Goal: Information Seeking & Learning: Check status

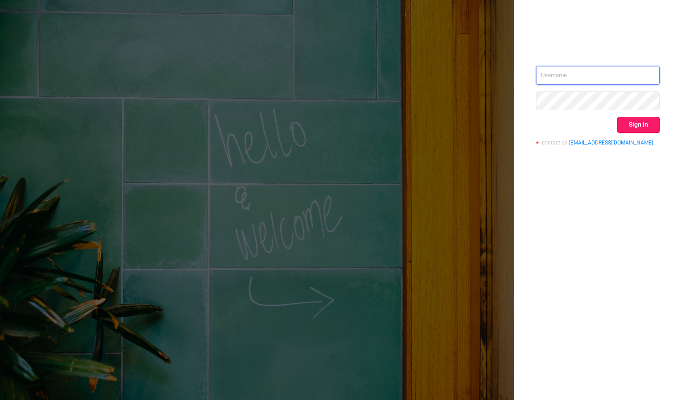
type input "[PERSON_NAME][EMAIL_ADDRESS][DOMAIN_NAME]"
click at [632, 124] on button "Sign in" at bounding box center [638, 125] width 42 height 16
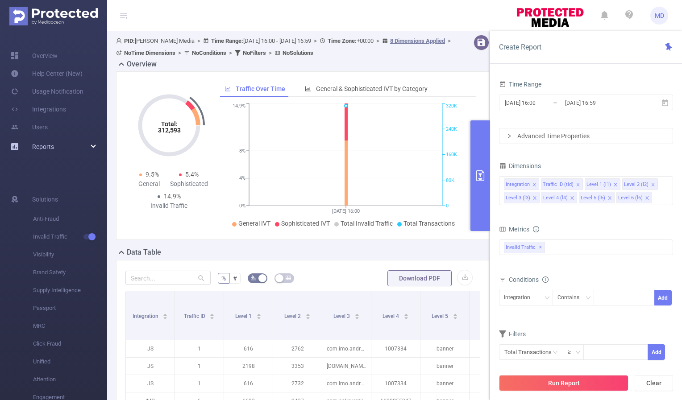
click at [77, 148] on div "Reports" at bounding box center [53, 147] width 107 height 18
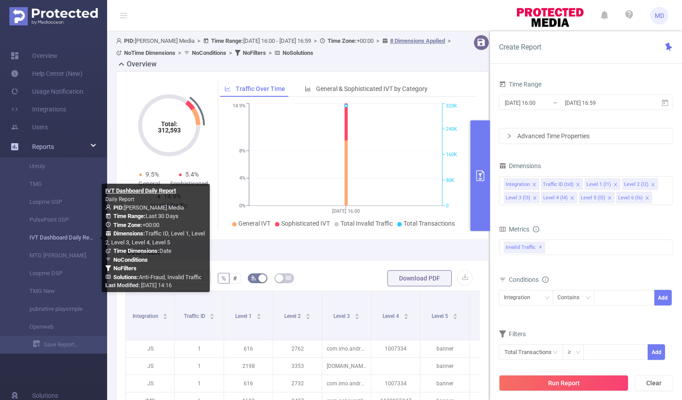
click at [55, 238] on link "IVT Dashboard Daily Report" at bounding box center [57, 238] width 79 height 18
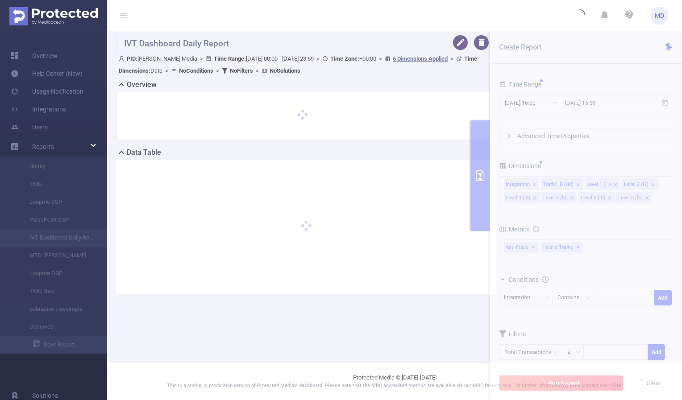
type input "[DATE] 00:00"
type input "[DATE] 23:59"
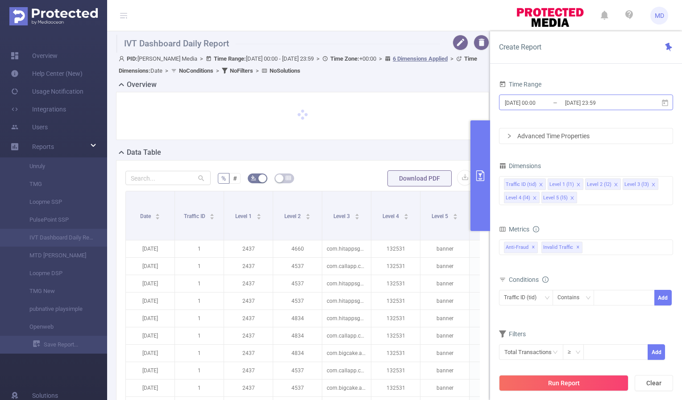
click at [572, 101] on input "[DATE] 23:59" at bounding box center [600, 103] width 72 height 12
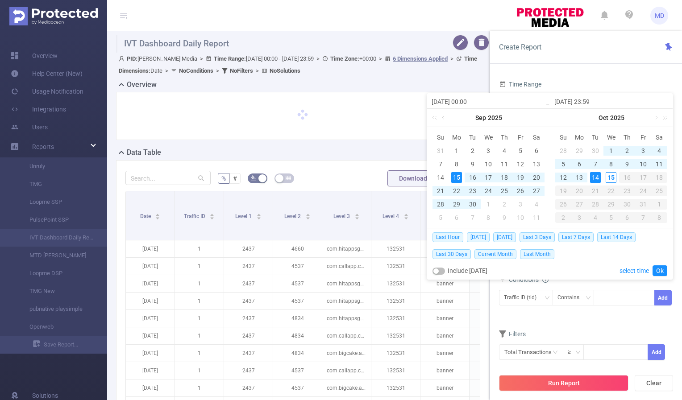
click at [596, 178] on div "14" at bounding box center [595, 177] width 11 height 11
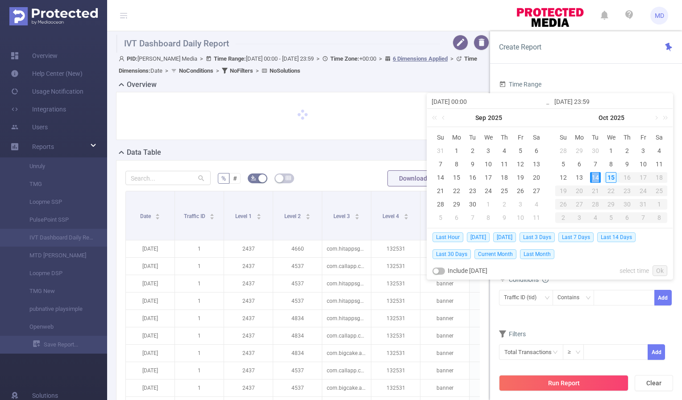
click at [596, 178] on div "14" at bounding box center [595, 177] width 11 height 11
type input "[DATE] 00:00"
click at [658, 269] on link "Ok" at bounding box center [659, 270] width 15 height 11
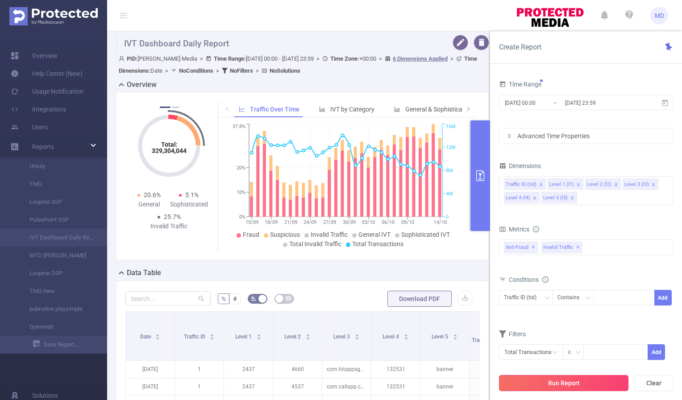
click at [568, 383] on button "Run Report" at bounding box center [563, 383] width 129 height 16
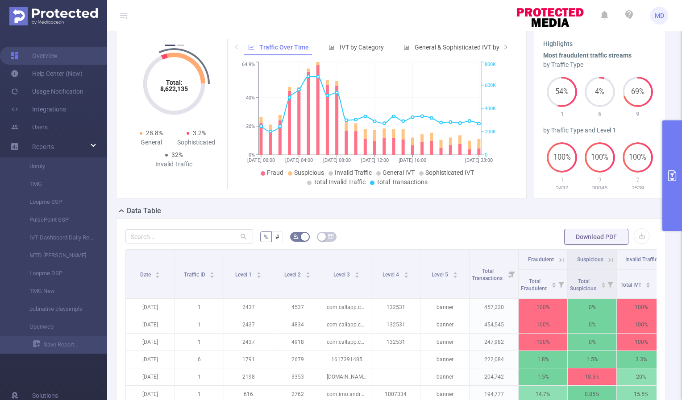
scroll to position [65, 0]
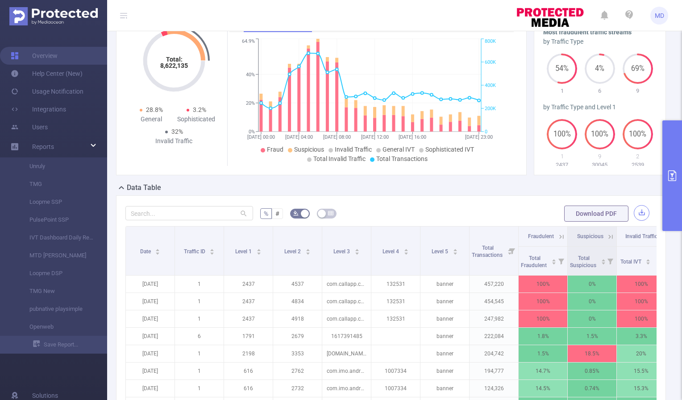
click at [637, 214] on button "button" at bounding box center [641, 213] width 16 height 16
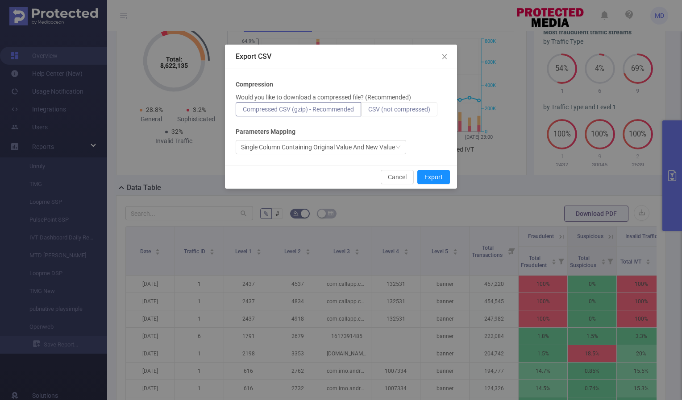
click at [398, 105] on label "CSV (not compressed)" at bounding box center [399, 109] width 76 height 14
click at [368, 112] on input "CSV (not compressed)" at bounding box center [368, 112] width 0 height 0
click at [429, 172] on button "Export" at bounding box center [433, 177] width 33 height 14
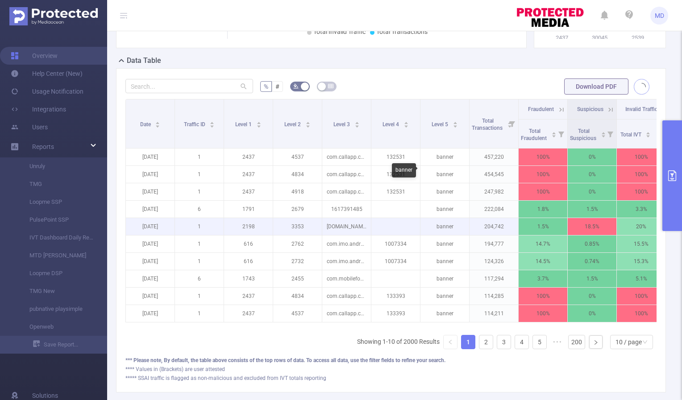
scroll to position [188, 0]
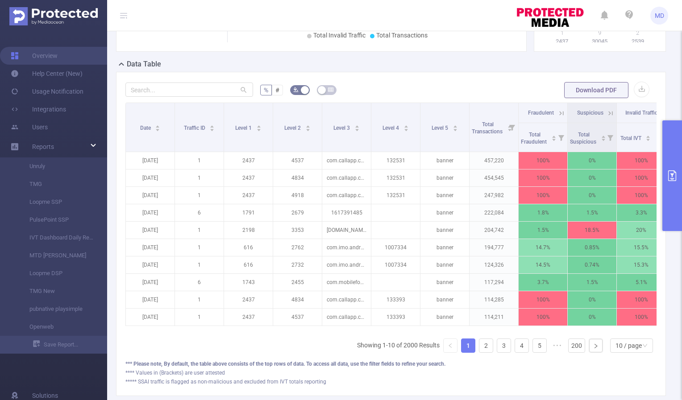
click at [668, 194] on button "primary" at bounding box center [672, 175] width 20 height 111
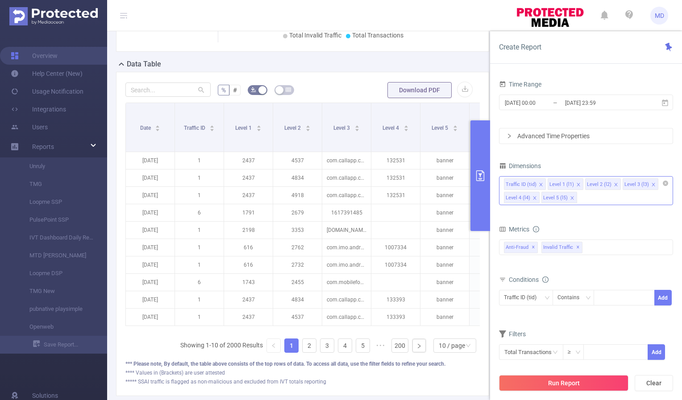
click at [570, 196] on icon "icon: close" at bounding box center [572, 198] width 4 height 4
click at [615, 183] on icon "icon: close" at bounding box center [615, 184] width 4 height 4
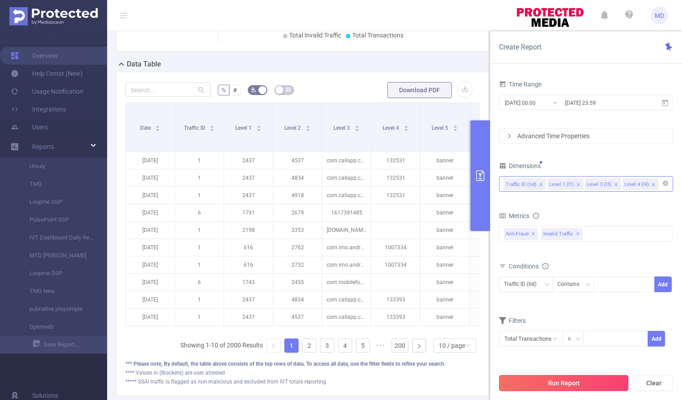
click at [568, 381] on button "Run Report" at bounding box center [563, 383] width 129 height 16
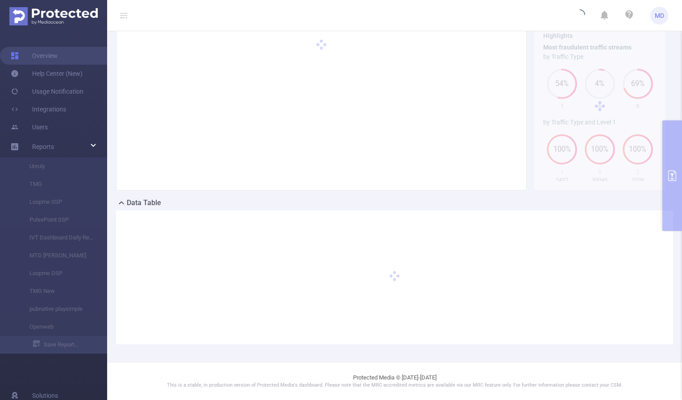
scroll to position [49, 0]
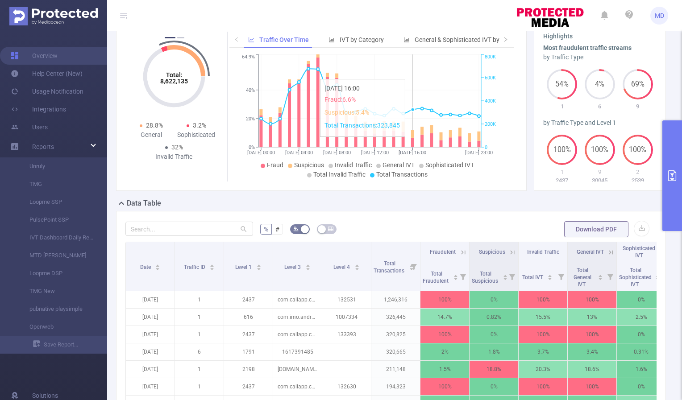
scroll to position [199, 0]
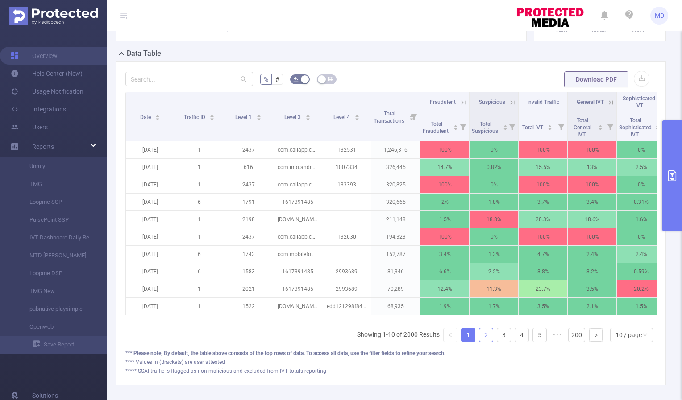
click at [482, 342] on link "2" at bounding box center [485, 334] width 13 height 13
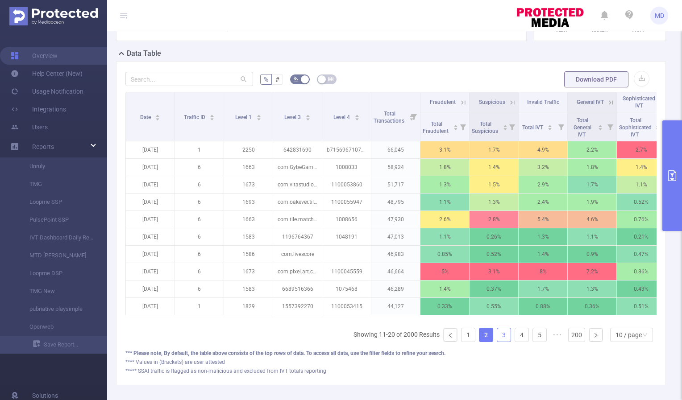
click at [499, 342] on link "3" at bounding box center [503, 334] width 13 height 13
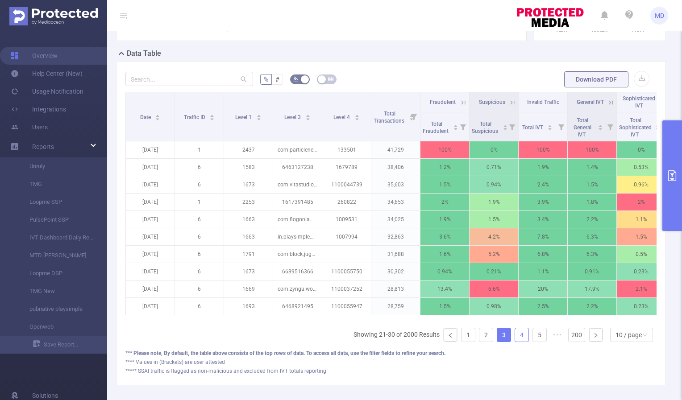
click at [515, 342] on link "4" at bounding box center [521, 334] width 13 height 13
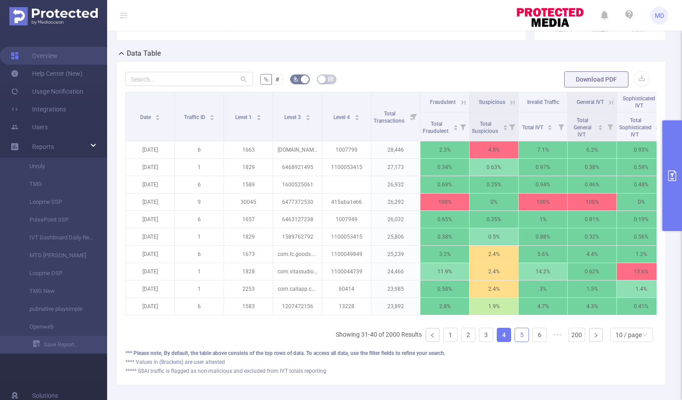
click at [515, 342] on link "5" at bounding box center [521, 334] width 13 height 13
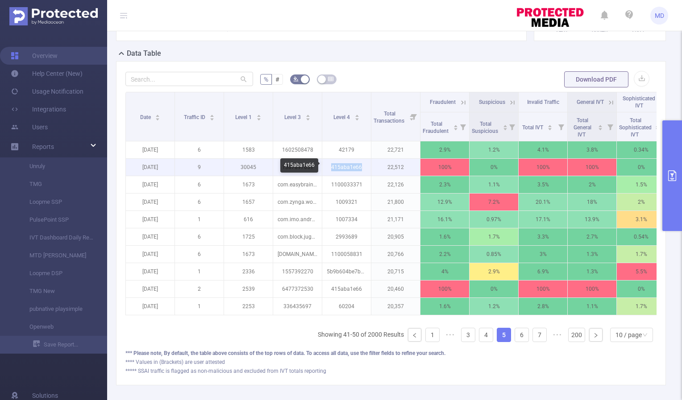
drag, startPoint x: 331, startPoint y: 168, endPoint x: 373, endPoint y: 170, distance: 42.4
click at [373, 170] on tr "[DATE] 9 30045 1387897651 415aba1e66 22,512 100% 0% 100% 100% 0% 100%" at bounding box center [420, 167] width 589 height 17
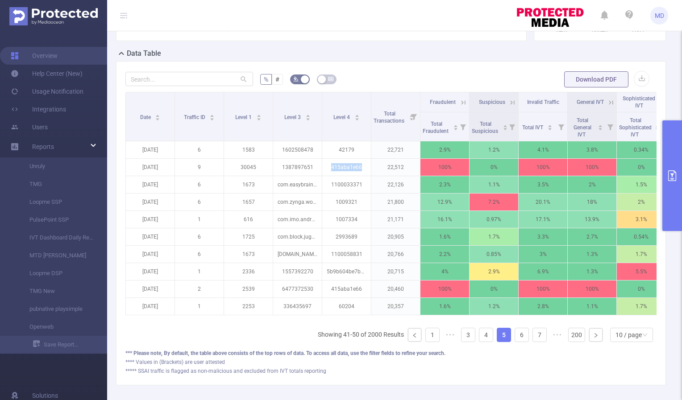
copy p "415aba1e66"
click at [515, 342] on link "6" at bounding box center [521, 334] width 13 height 13
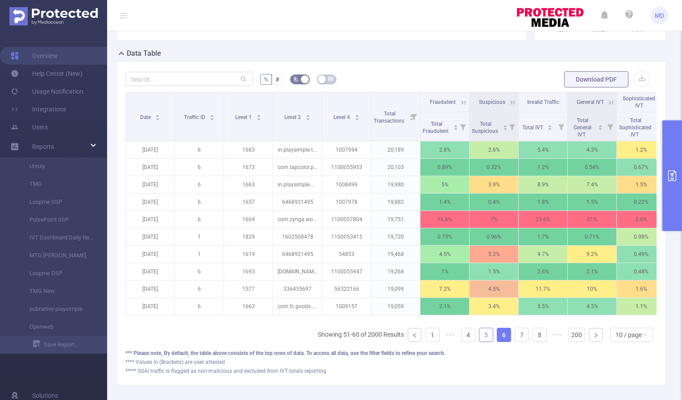
click at [479, 342] on link "5" at bounding box center [485, 334] width 13 height 13
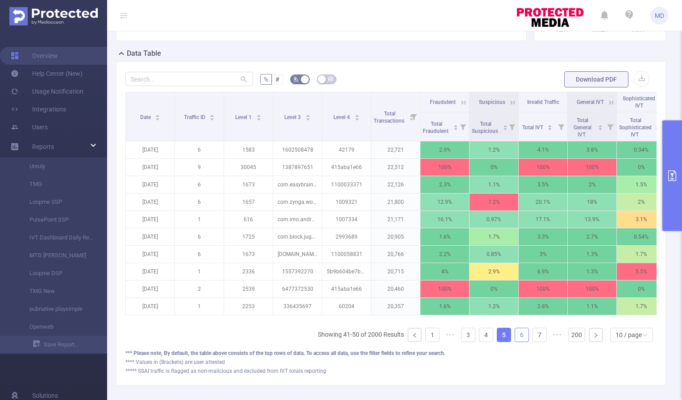
click at [517, 341] on link "6" at bounding box center [521, 334] width 13 height 13
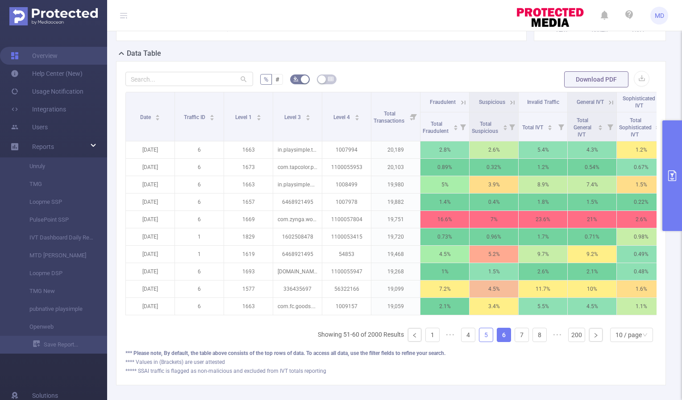
click at [483, 342] on link "5" at bounding box center [485, 334] width 13 height 13
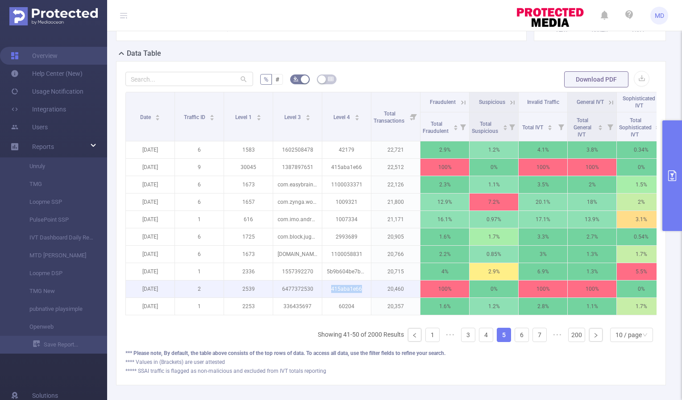
drag, startPoint x: 330, startPoint y: 288, endPoint x: 372, endPoint y: 289, distance: 42.4
click at [372, 289] on tr "[DATE] 2 2539 6477372530 415aba1e66 20,460 100% 0% 100% 100% 0% 100%" at bounding box center [420, 289] width 589 height 17
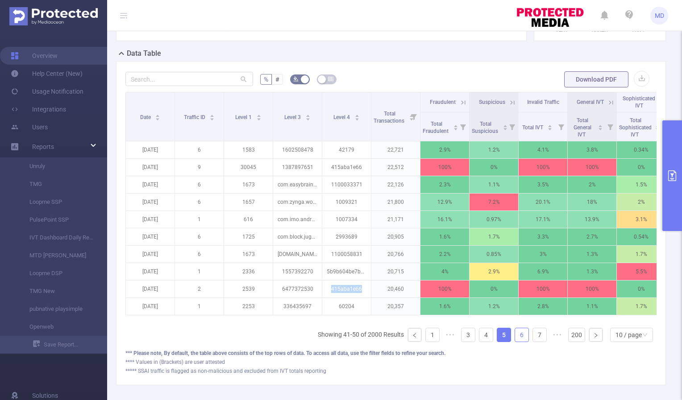
click at [517, 341] on link "6" at bounding box center [521, 334] width 13 height 13
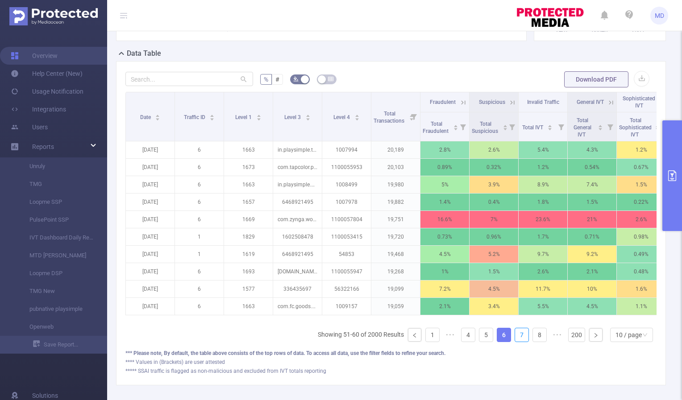
click at [517, 341] on link "7" at bounding box center [521, 334] width 13 height 13
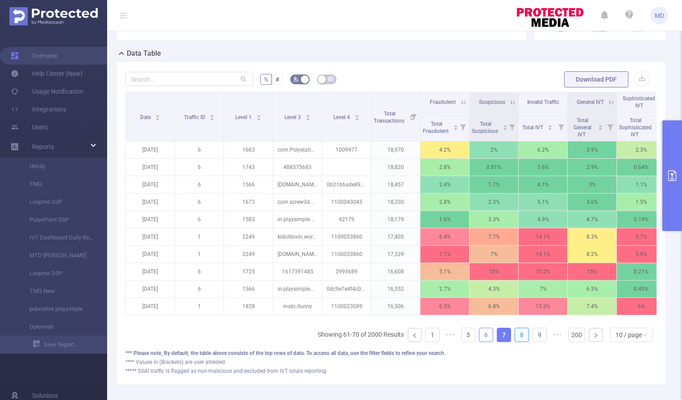
click at [517, 341] on link "8" at bounding box center [521, 334] width 13 height 13
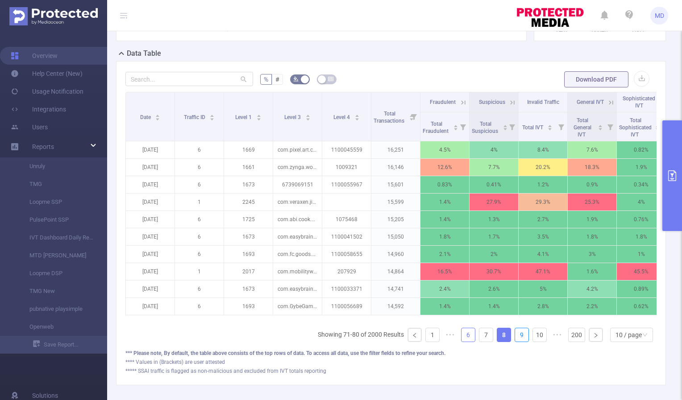
click at [517, 341] on link "9" at bounding box center [521, 334] width 13 height 13
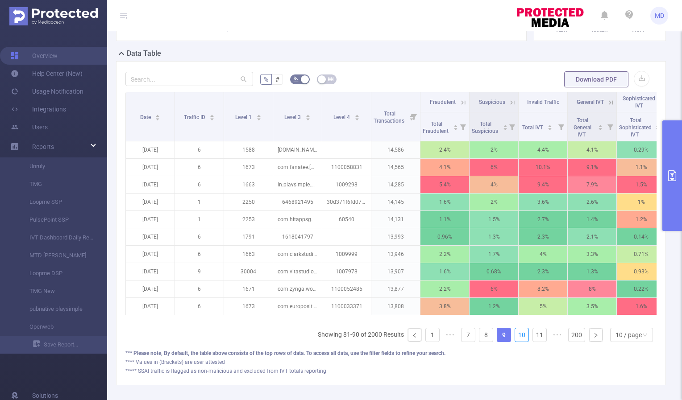
click at [517, 341] on link "10" at bounding box center [521, 334] width 13 height 13
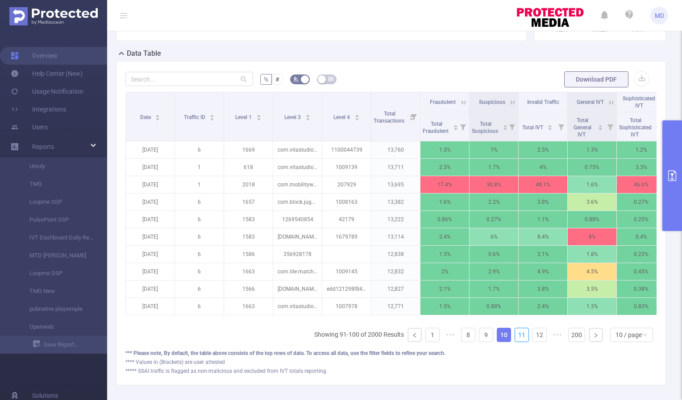
click at [517, 341] on link "11" at bounding box center [521, 334] width 13 height 13
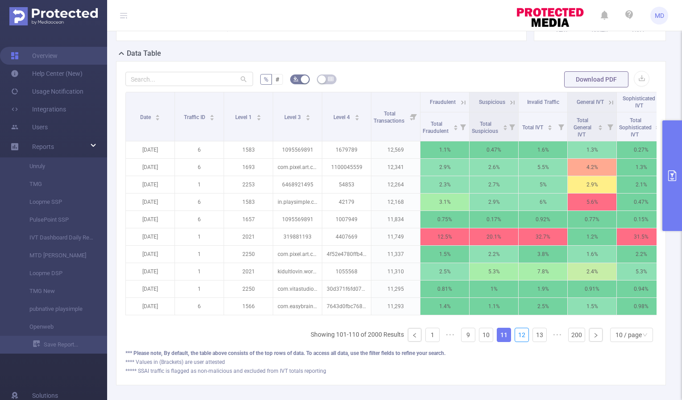
click at [517, 341] on link "12" at bounding box center [521, 334] width 13 height 13
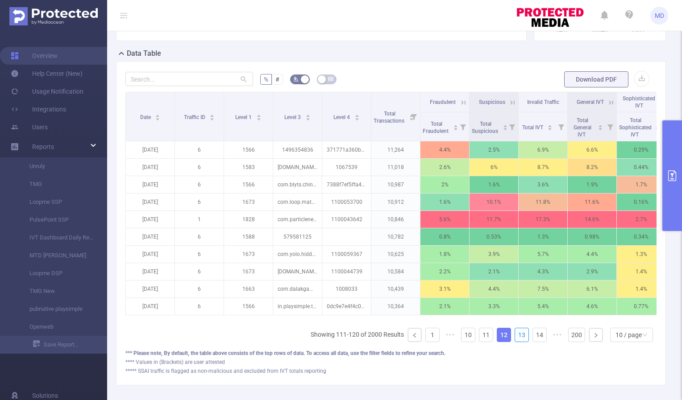
click at [517, 341] on link "13" at bounding box center [521, 334] width 13 height 13
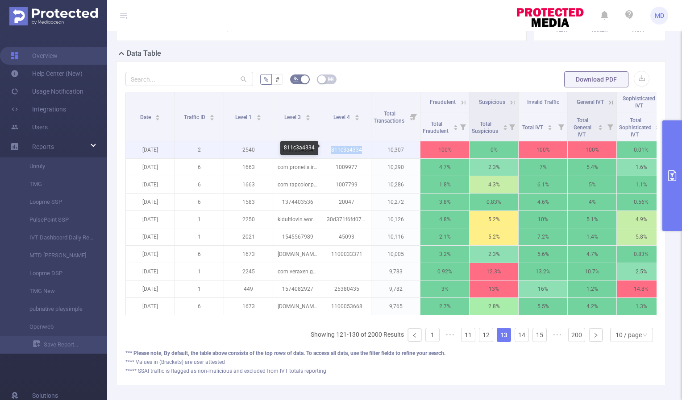
drag, startPoint x: 331, startPoint y: 149, endPoint x: 368, endPoint y: 148, distance: 37.5
click at [368, 148] on p "811c3a4334" at bounding box center [346, 149] width 49 height 17
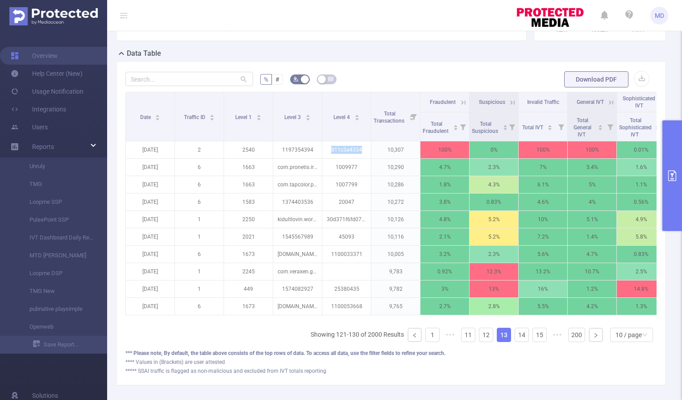
copy p "811c3a4334"
click at [515, 342] on link "14" at bounding box center [521, 334] width 13 height 13
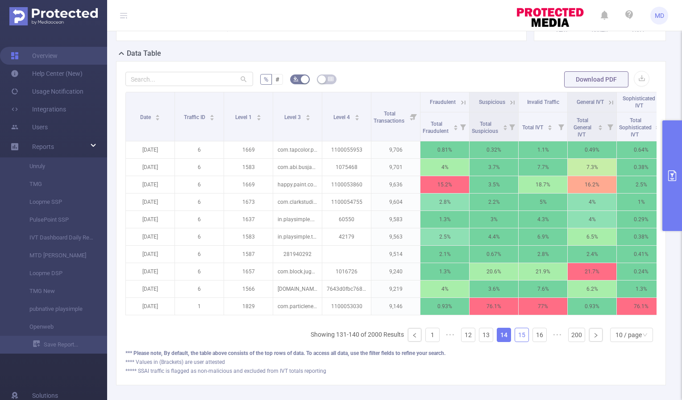
click at [516, 342] on link "15" at bounding box center [521, 334] width 13 height 13
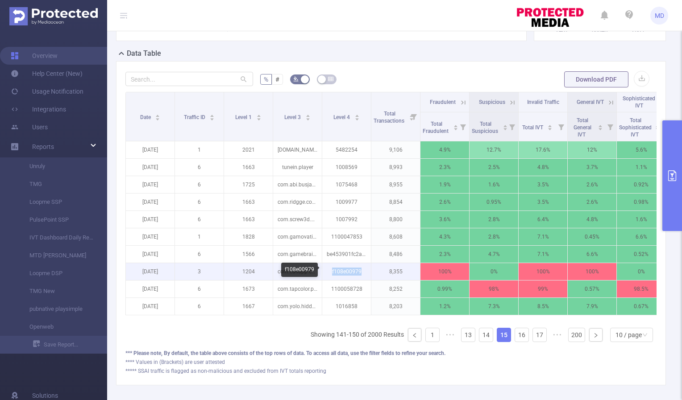
drag, startPoint x: 332, startPoint y: 270, endPoint x: 360, endPoint y: 271, distance: 28.6
click at [360, 271] on p "f108e00979" at bounding box center [346, 271] width 49 height 17
copy p "f108e00979"
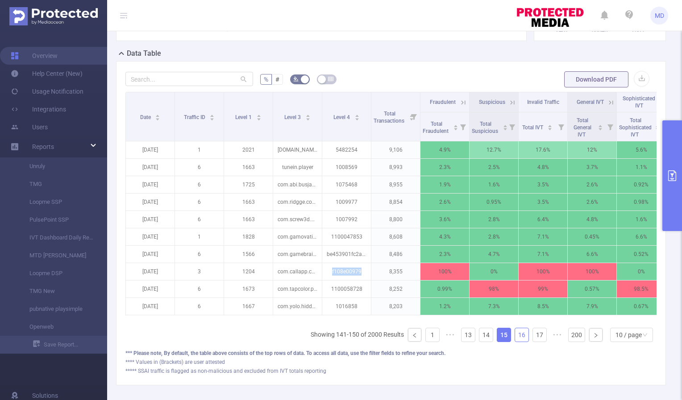
click at [516, 342] on link "16" at bounding box center [521, 334] width 13 height 13
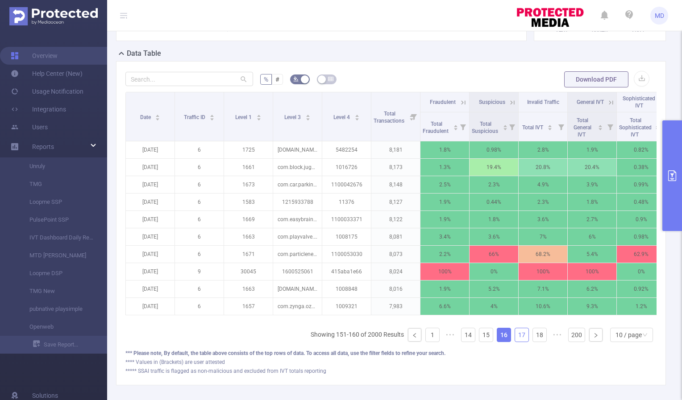
click at [515, 342] on link "17" at bounding box center [521, 334] width 13 height 13
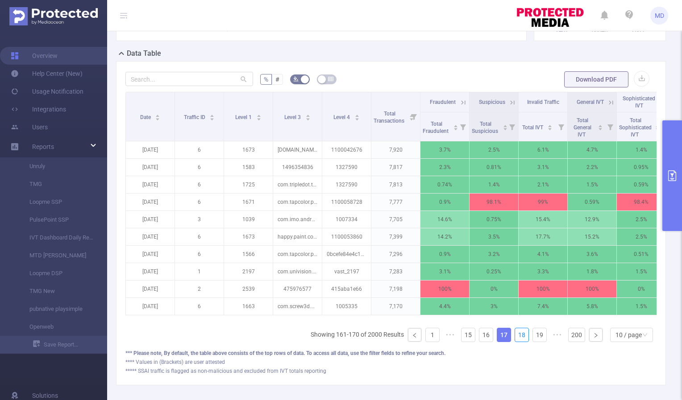
click at [515, 342] on link "18" at bounding box center [521, 334] width 13 height 13
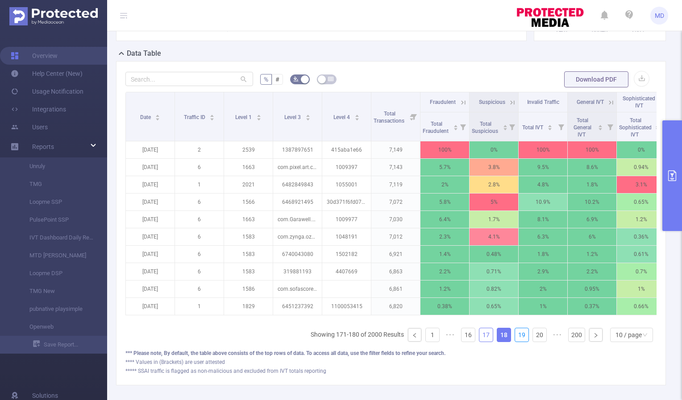
click at [515, 342] on link "19" at bounding box center [521, 334] width 13 height 13
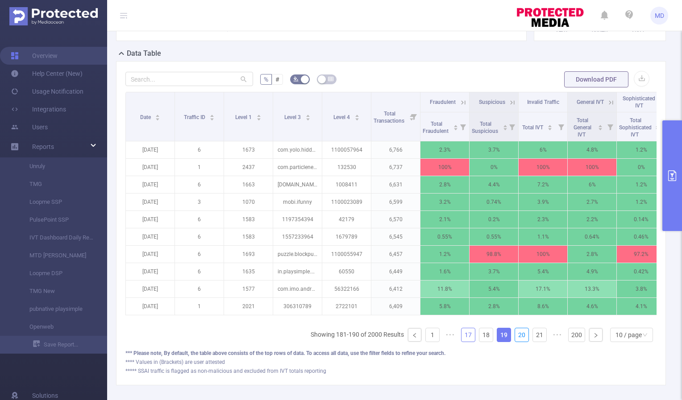
click at [515, 342] on link "20" at bounding box center [521, 334] width 13 height 13
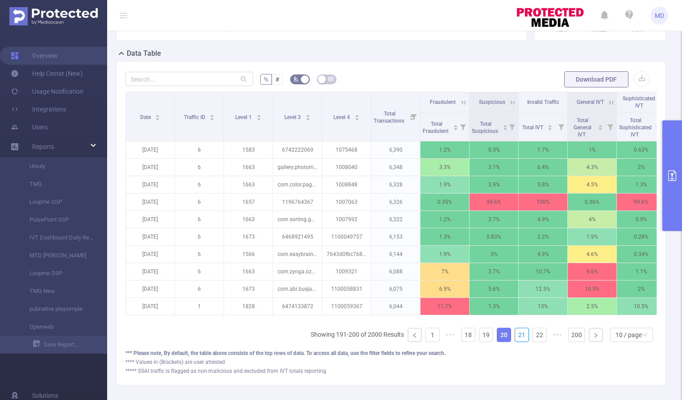
click at [515, 342] on link "21" at bounding box center [521, 334] width 13 height 13
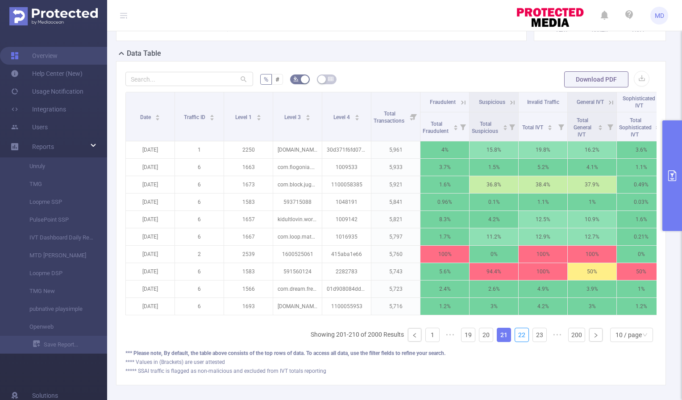
click at [515, 342] on link "22" at bounding box center [521, 334] width 13 height 13
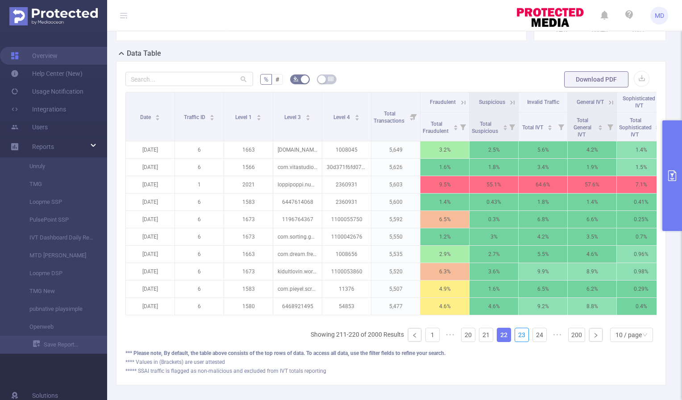
click at [515, 342] on link "23" at bounding box center [521, 334] width 13 height 13
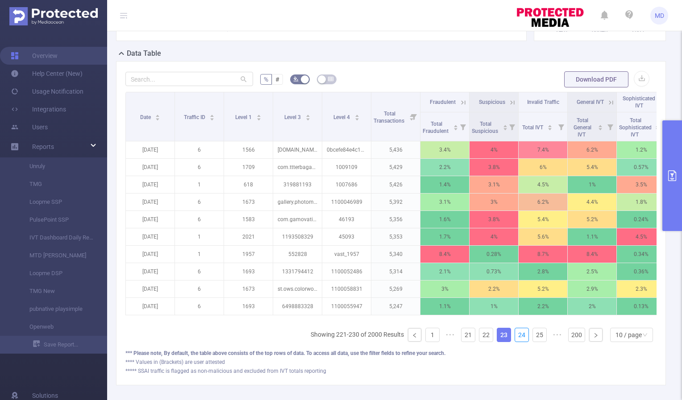
click at [515, 342] on link "24" at bounding box center [521, 334] width 13 height 13
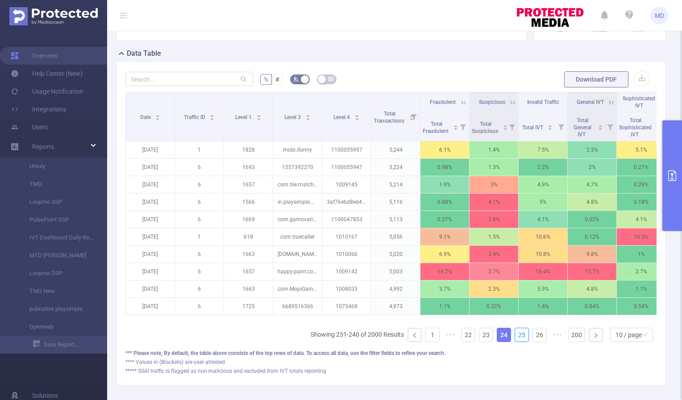
click at [515, 342] on link "25" at bounding box center [521, 334] width 13 height 13
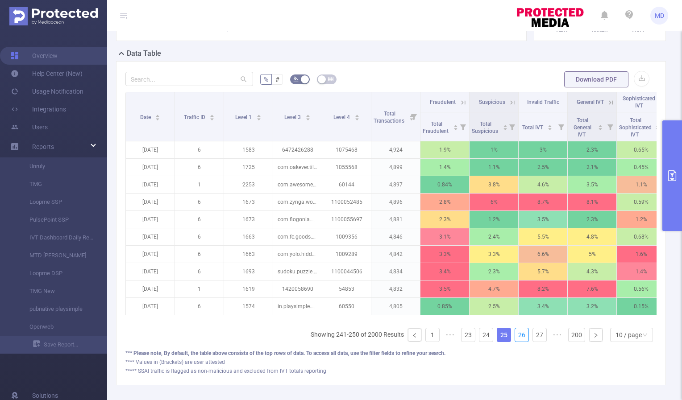
click at [515, 342] on link "26" at bounding box center [521, 334] width 13 height 13
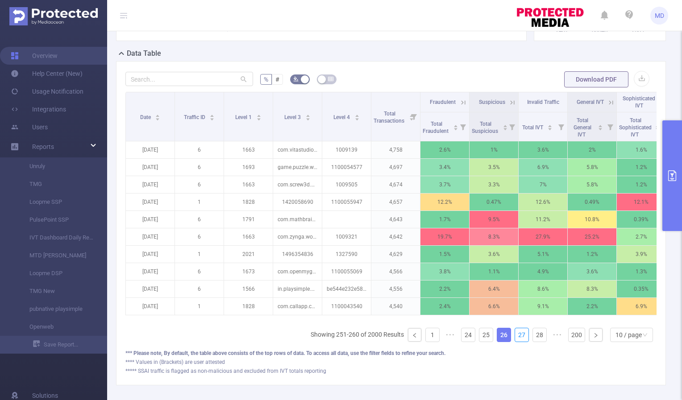
click at [515, 342] on link "27" at bounding box center [521, 334] width 13 height 13
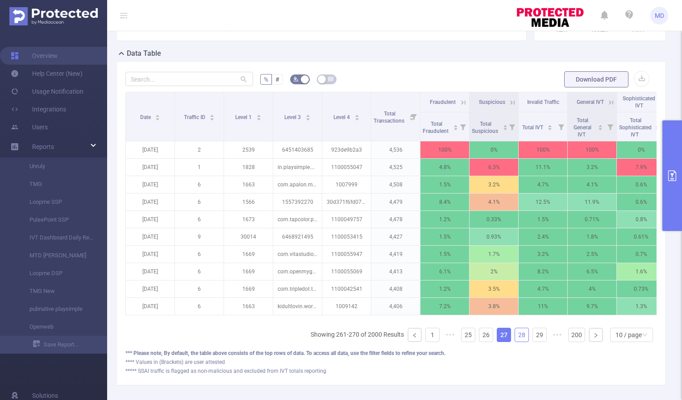
click at [515, 340] on link "28" at bounding box center [521, 334] width 13 height 13
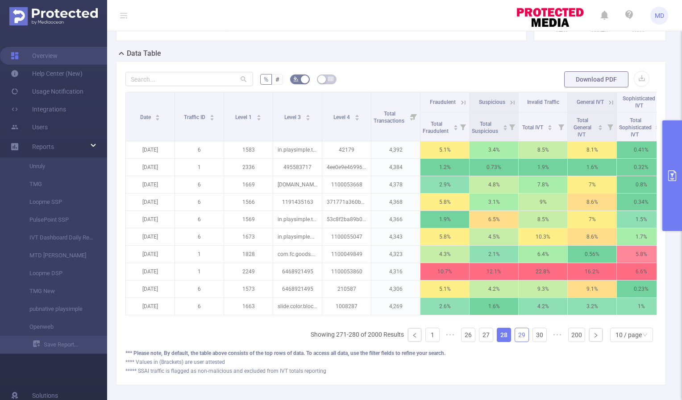
click at [515, 342] on link "29" at bounding box center [521, 334] width 13 height 13
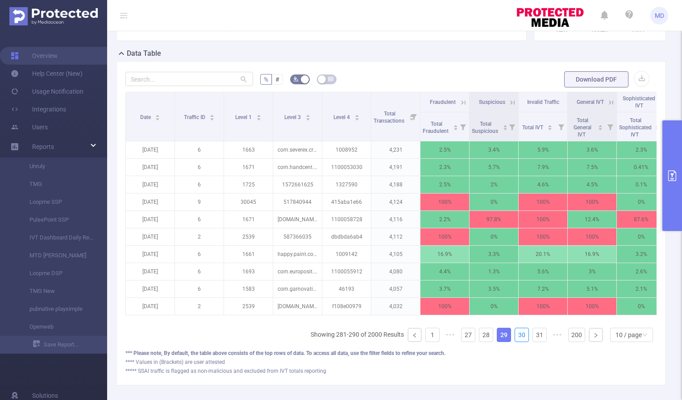
click at [515, 342] on link "30" at bounding box center [521, 334] width 13 height 13
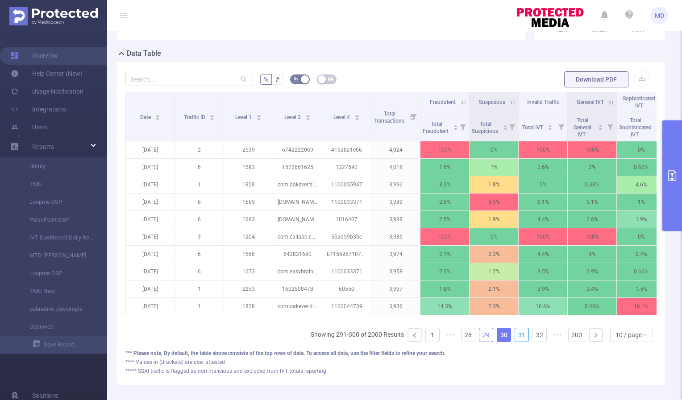
click at [515, 342] on link "31" at bounding box center [521, 334] width 13 height 13
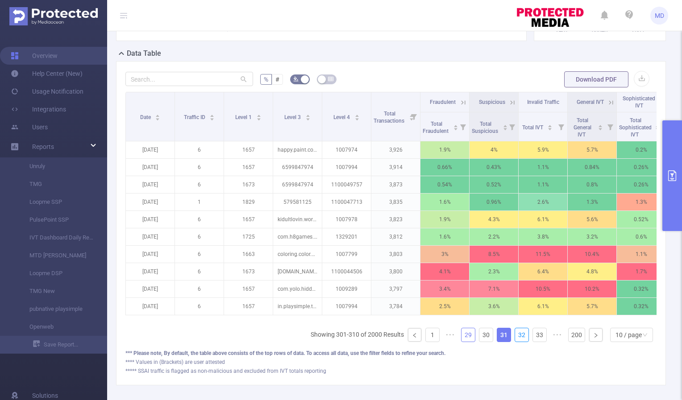
click at [515, 342] on link "32" at bounding box center [521, 334] width 13 height 13
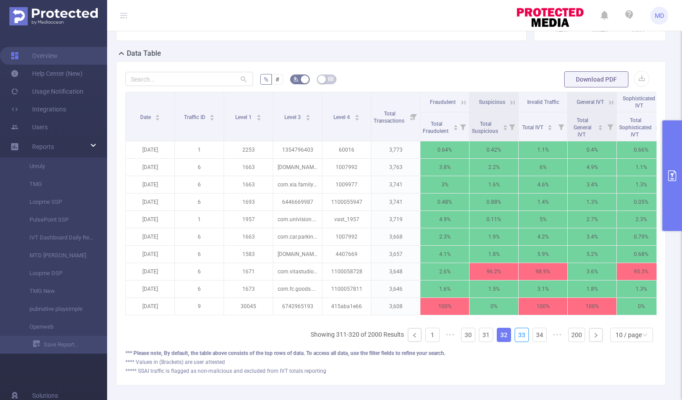
click at [515, 342] on link "33" at bounding box center [521, 334] width 13 height 13
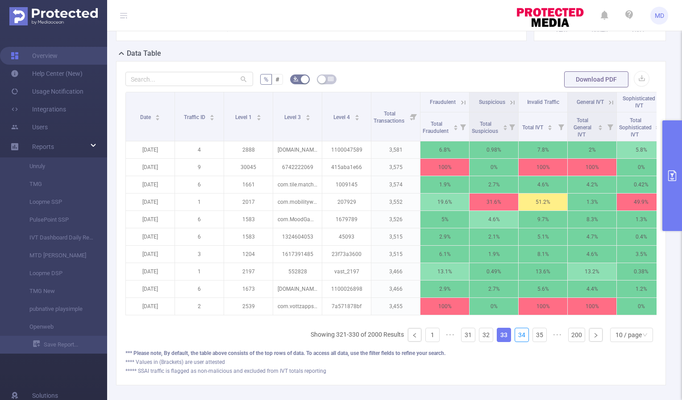
click at [515, 342] on link "34" at bounding box center [521, 334] width 13 height 13
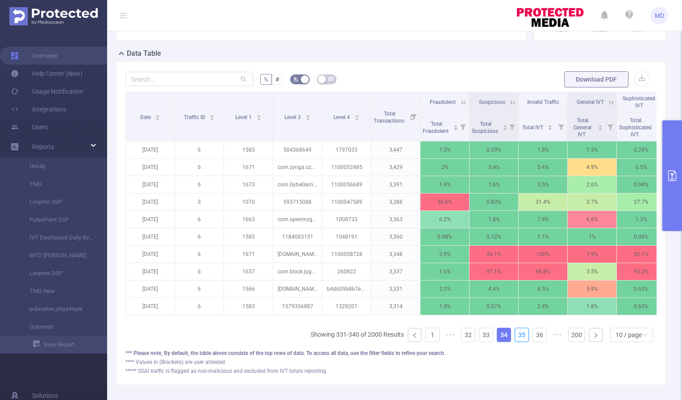
click at [515, 342] on link "35" at bounding box center [521, 334] width 13 height 13
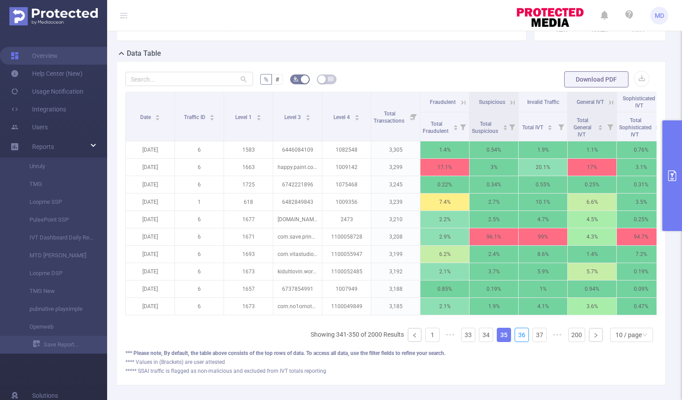
click at [515, 342] on link "36" at bounding box center [521, 334] width 13 height 13
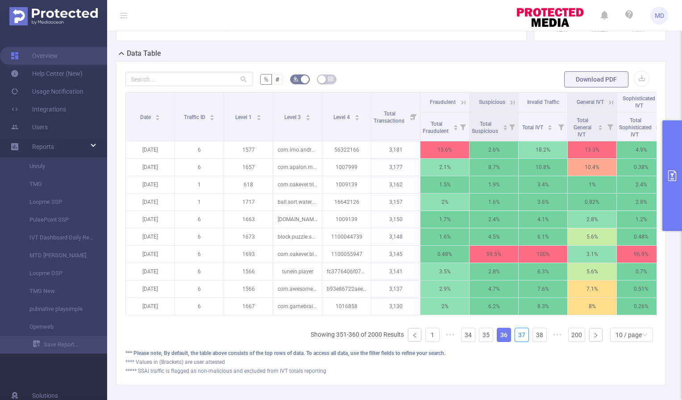
click at [515, 342] on link "37" at bounding box center [521, 334] width 13 height 13
click at [533, 342] on link "38" at bounding box center [539, 334] width 13 height 13
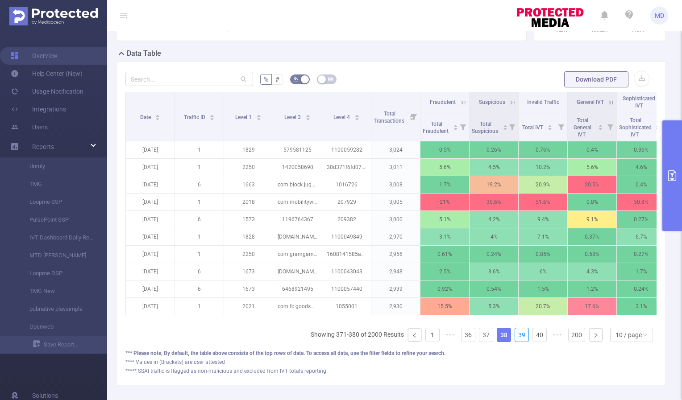
click at [515, 342] on link "39" at bounding box center [521, 334] width 13 height 13
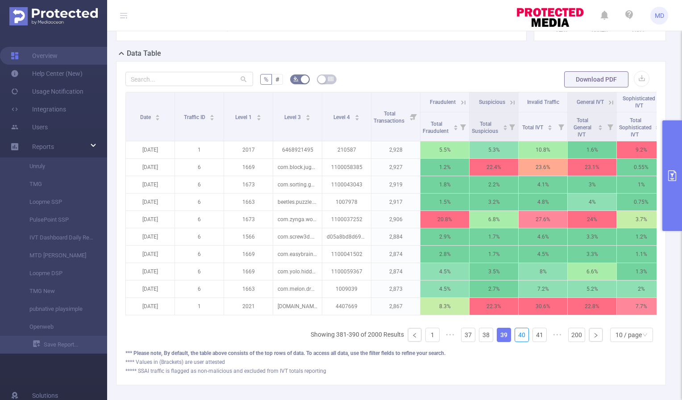
click at [515, 342] on link "40" at bounding box center [521, 334] width 13 height 13
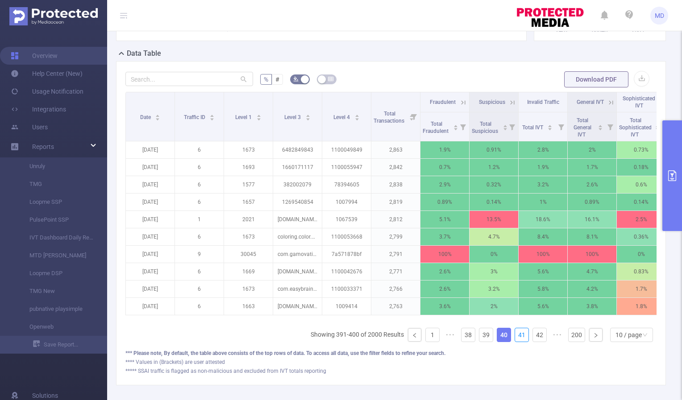
click at [515, 342] on link "41" at bounding box center [521, 334] width 13 height 13
click at [533, 342] on link "42" at bounding box center [539, 334] width 13 height 13
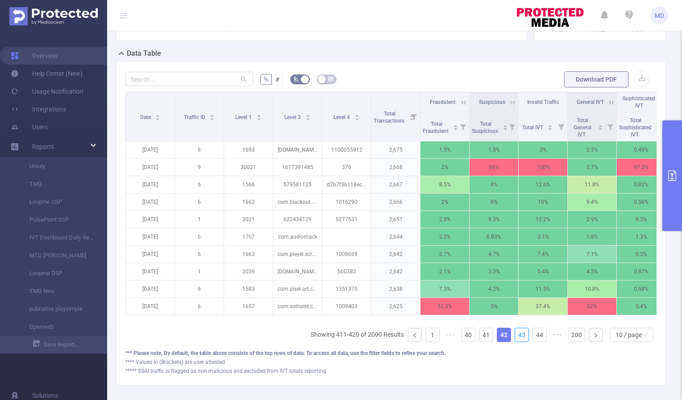
click at [515, 342] on link "43" at bounding box center [521, 334] width 13 height 13
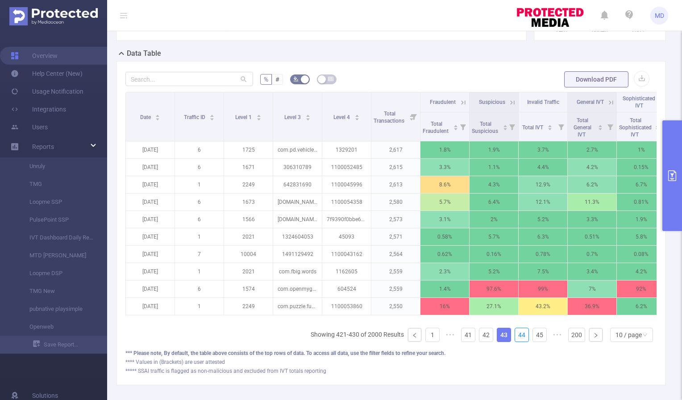
click at [515, 342] on link "44" at bounding box center [521, 334] width 13 height 13
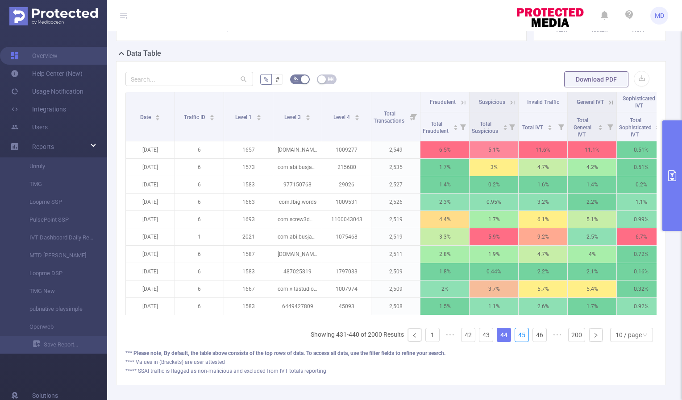
click at [515, 342] on link "45" at bounding box center [521, 334] width 13 height 13
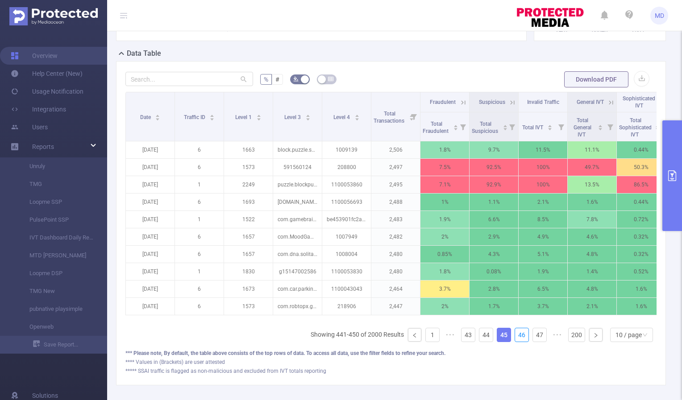
click at [515, 342] on link "46" at bounding box center [521, 334] width 13 height 13
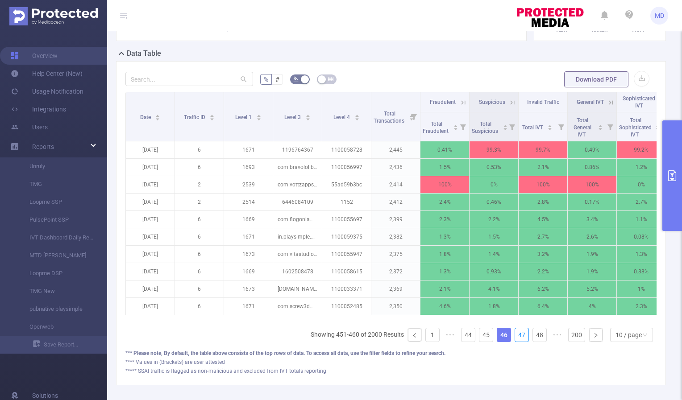
click at [515, 342] on link "47" at bounding box center [521, 334] width 13 height 13
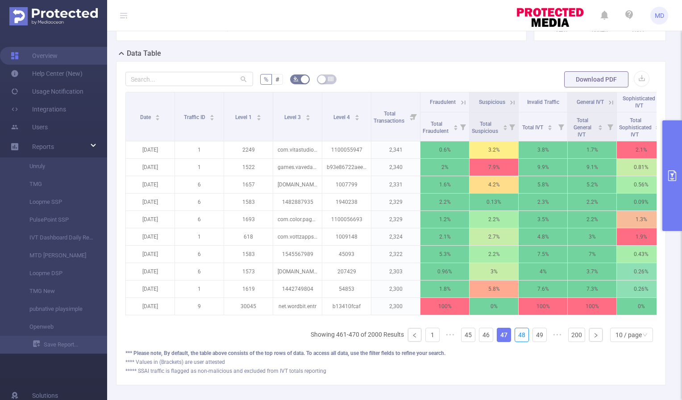
click at [515, 342] on link "48" at bounding box center [521, 334] width 13 height 13
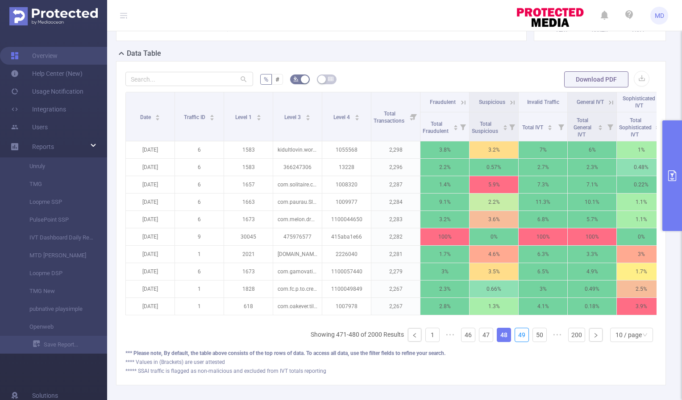
click at [515, 342] on link "49" at bounding box center [521, 334] width 13 height 13
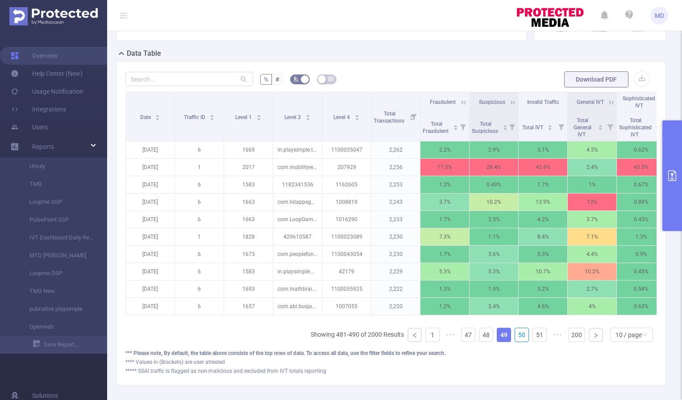
click at [515, 342] on link "50" at bounding box center [521, 334] width 13 height 13
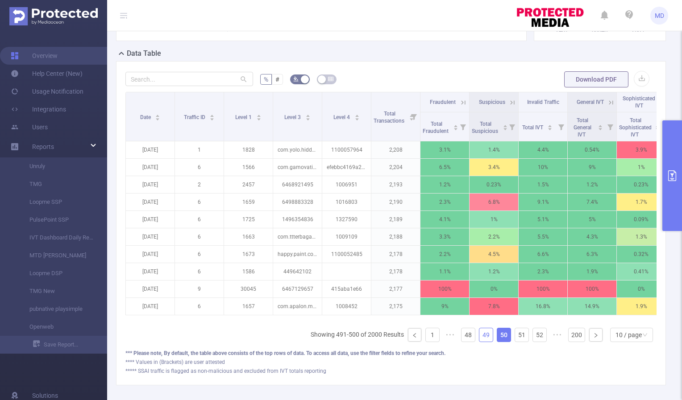
click at [479, 340] on link "49" at bounding box center [485, 334] width 13 height 13
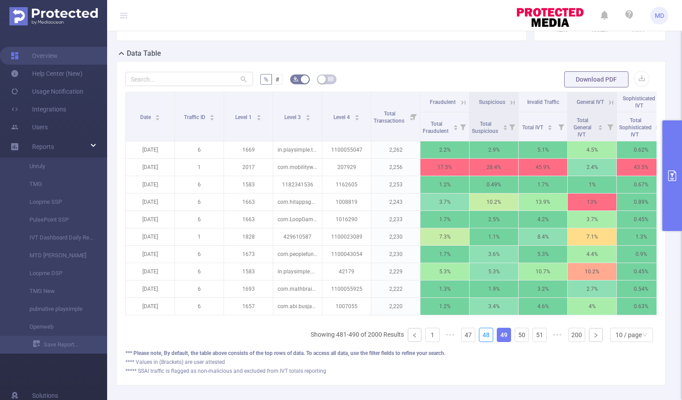
click at [479, 340] on link "48" at bounding box center [485, 334] width 13 height 13
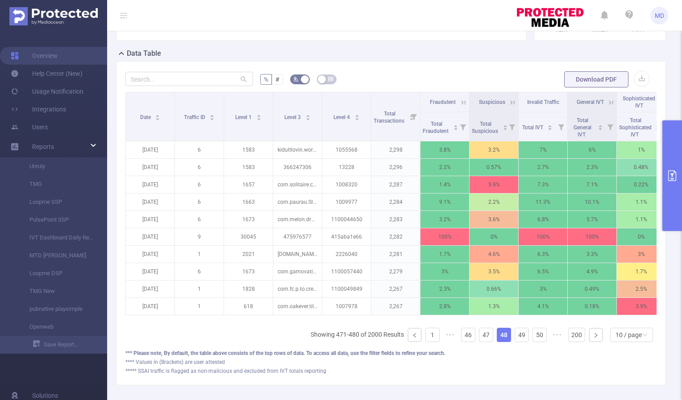
click at [667, 173] on icon "primary" at bounding box center [671, 175] width 11 height 11
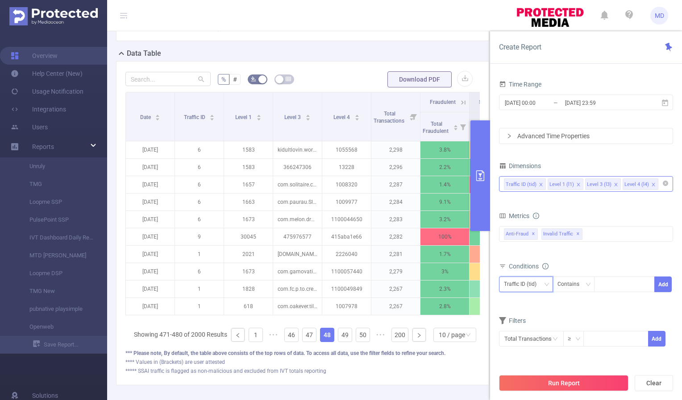
click at [543, 281] on div "Traffic ID (tid)" at bounding box center [526, 284] width 44 height 15
click at [537, 346] on li "Level 4 (l4)" at bounding box center [526, 346] width 54 height 14
click at [626, 284] on div at bounding box center [623, 284] width 51 height 15
paste input "1016934"
type input "1016934"
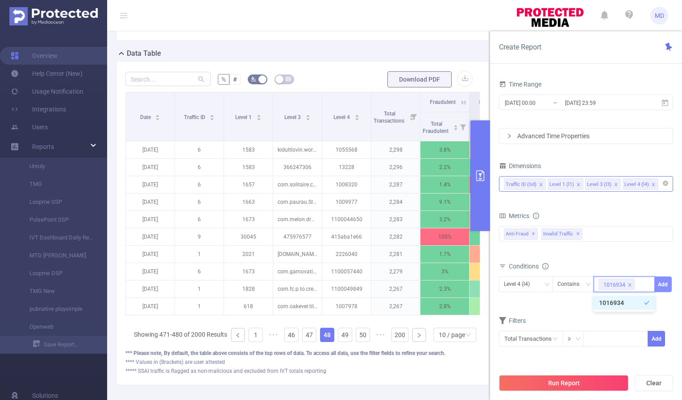
click at [666, 284] on button "Add" at bounding box center [662, 285] width 17 height 16
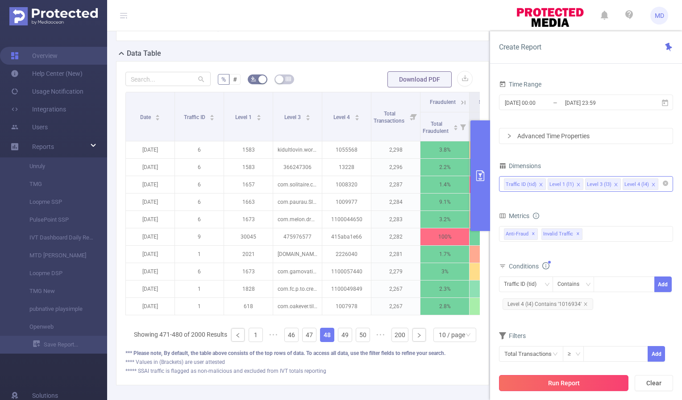
click at [548, 385] on button "Run Report" at bounding box center [563, 383] width 129 height 16
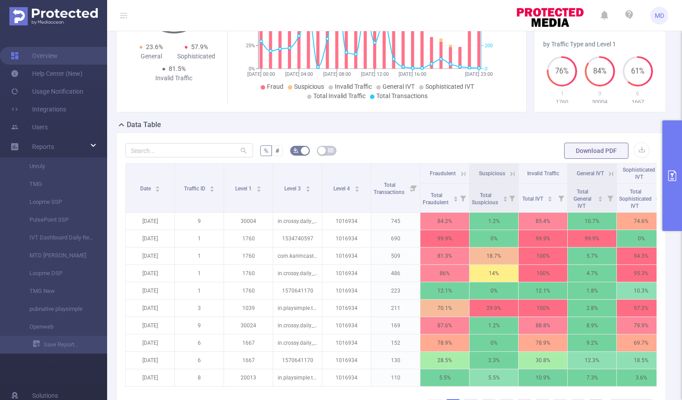
scroll to position [226, 0]
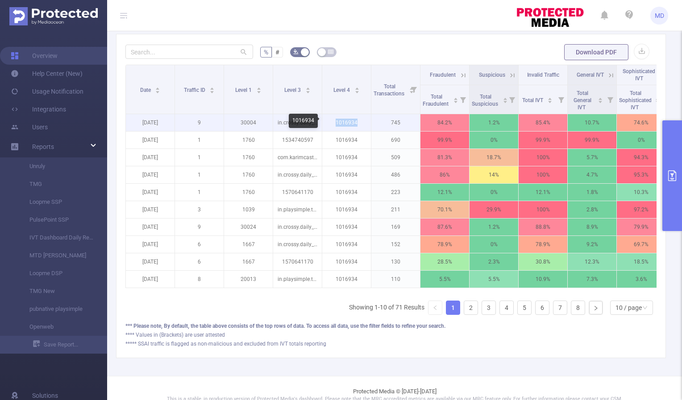
drag, startPoint x: 336, startPoint y: 120, endPoint x: 357, endPoint y: 122, distance: 21.0
click at [357, 122] on p "1016934" at bounding box center [346, 122] width 49 height 17
copy p "1016934"
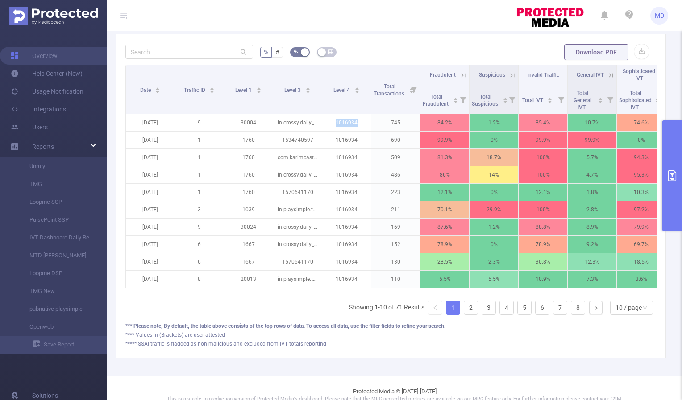
copy p "1016934"
